Goal: Information Seeking & Learning: Learn about a topic

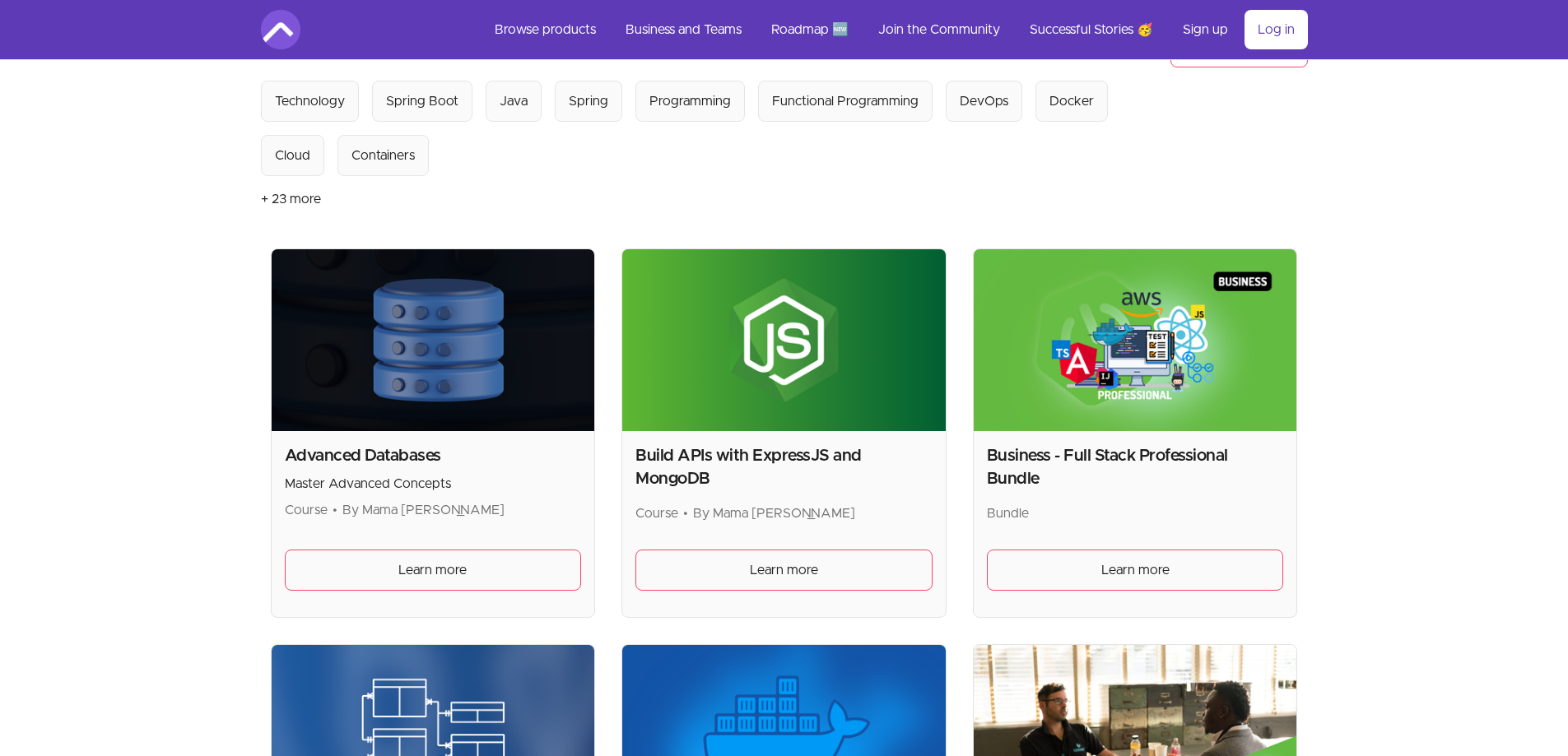
scroll to position [165, 0]
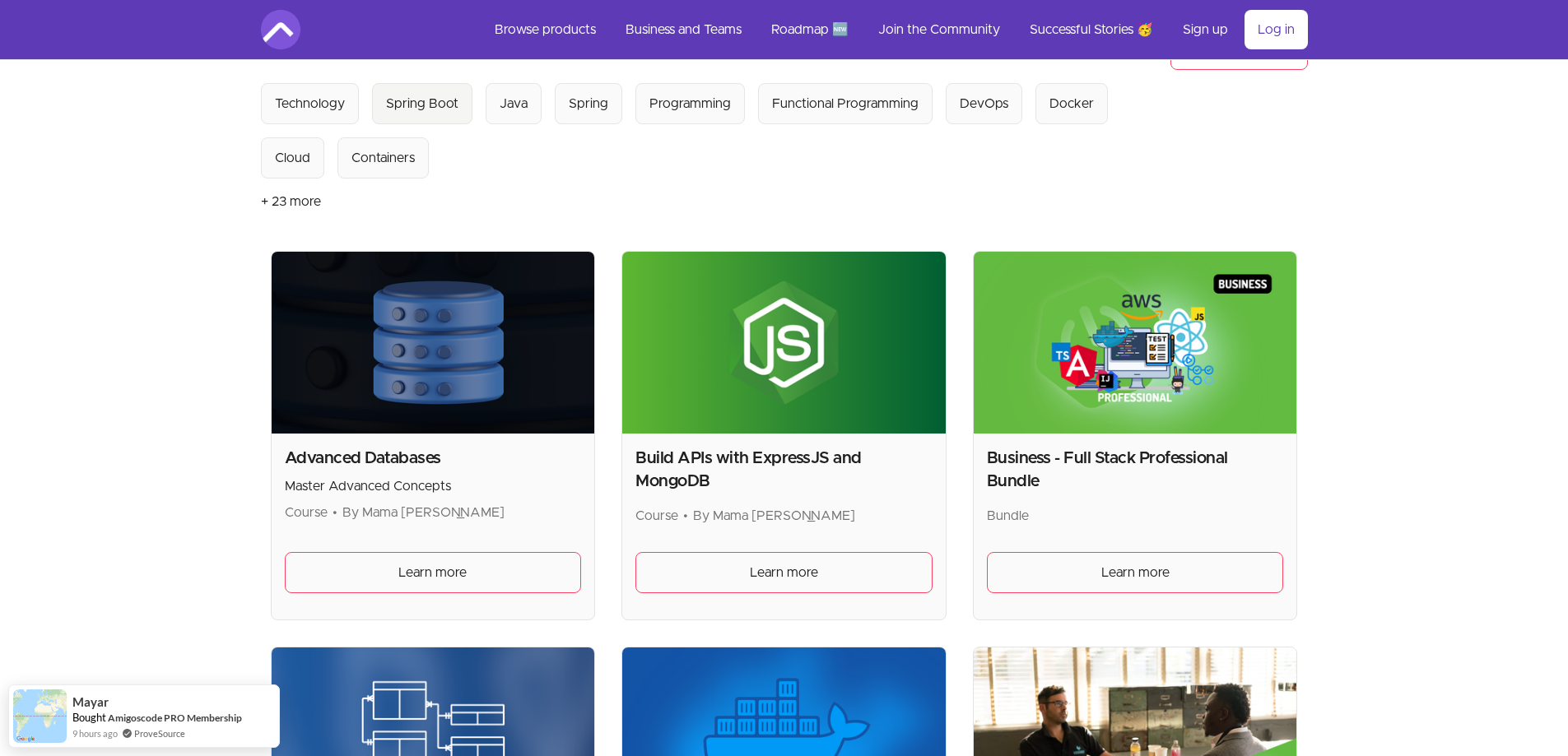
click at [448, 113] on div "Spring Boot" at bounding box center [422, 104] width 72 height 20
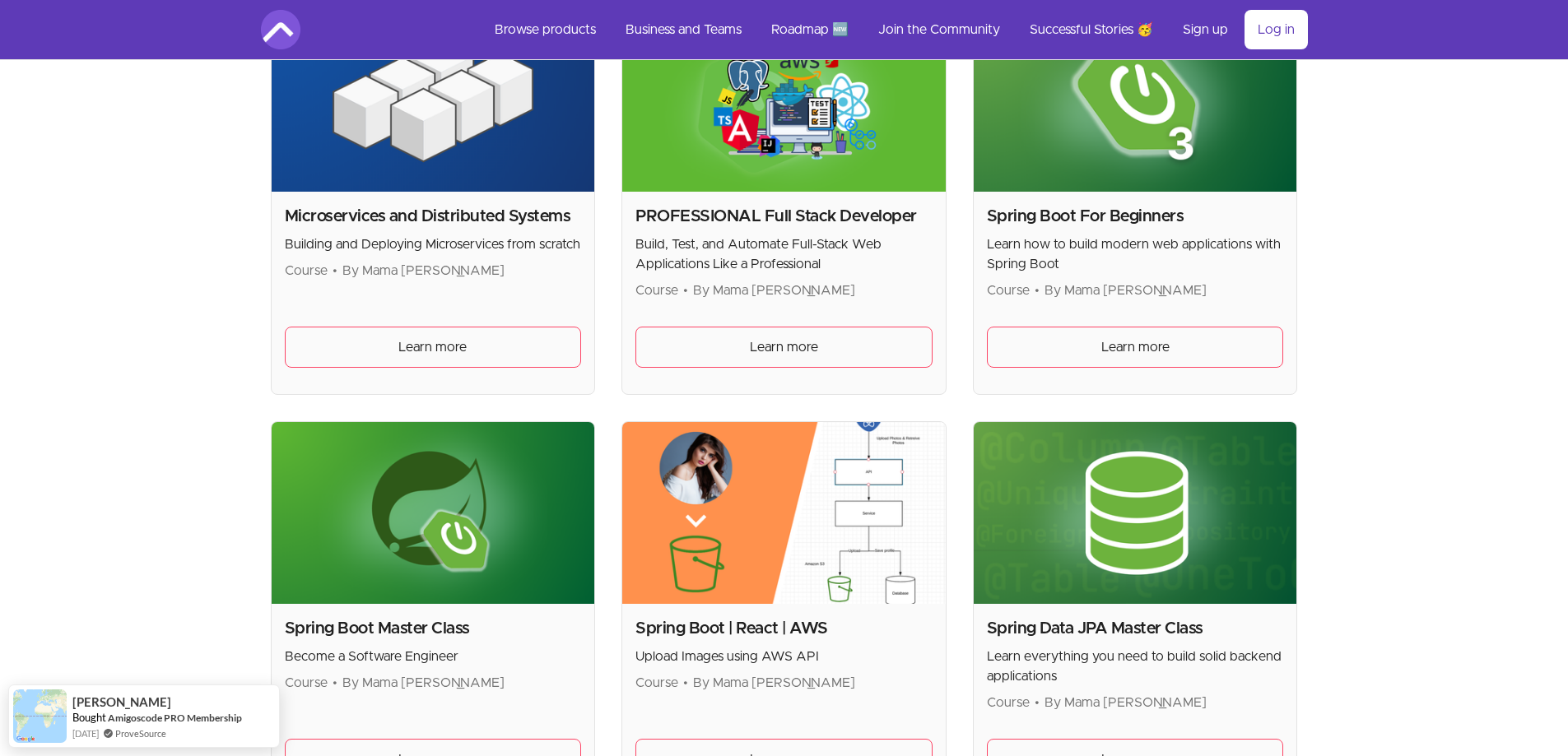
scroll to position [494, 0]
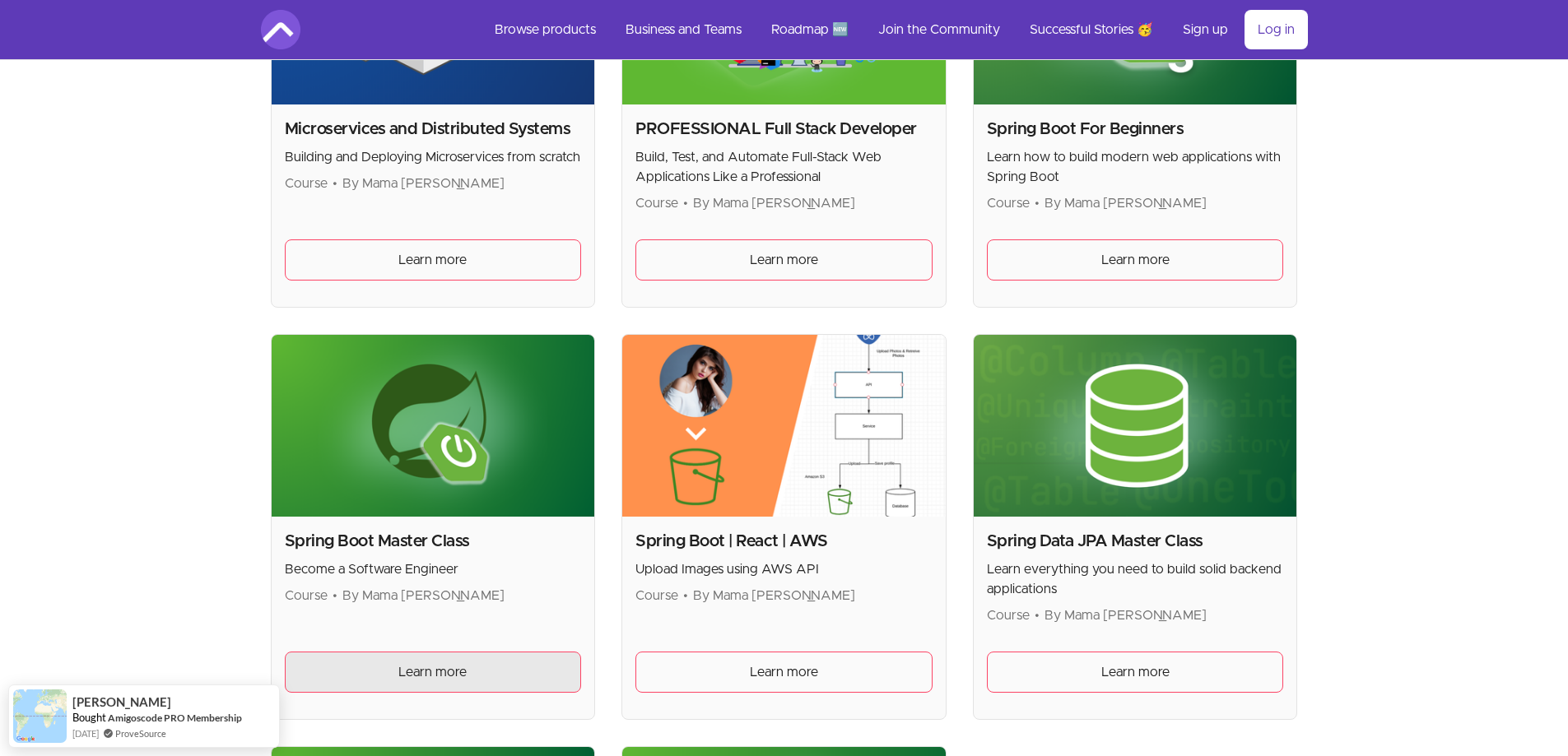
click at [427, 669] on span "Learn more" at bounding box center [433, 672] width 68 height 20
click at [477, 665] on link "Learn more" at bounding box center [433, 672] width 297 height 41
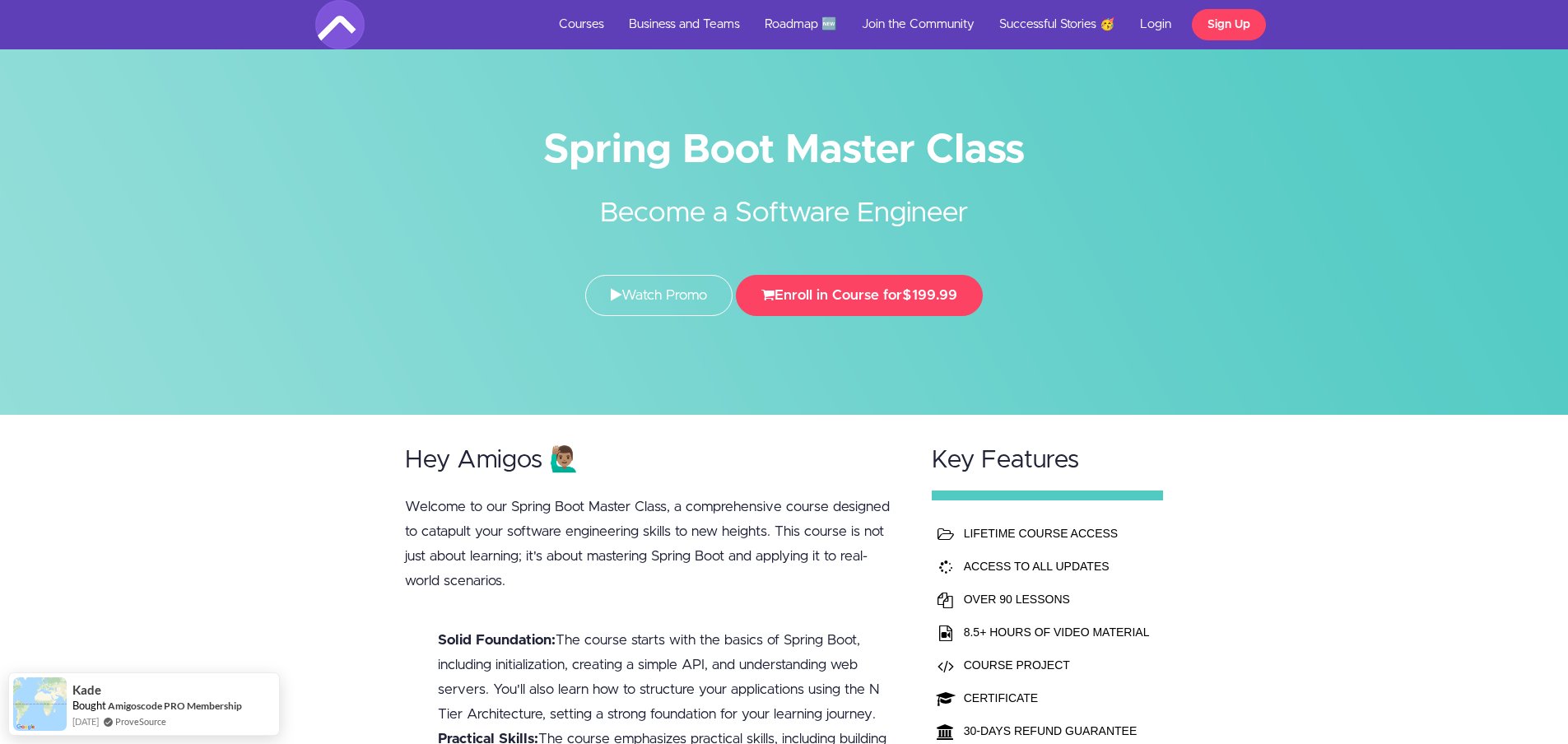
scroll to position [412, 0]
